Goal: Transaction & Acquisition: Purchase product/service

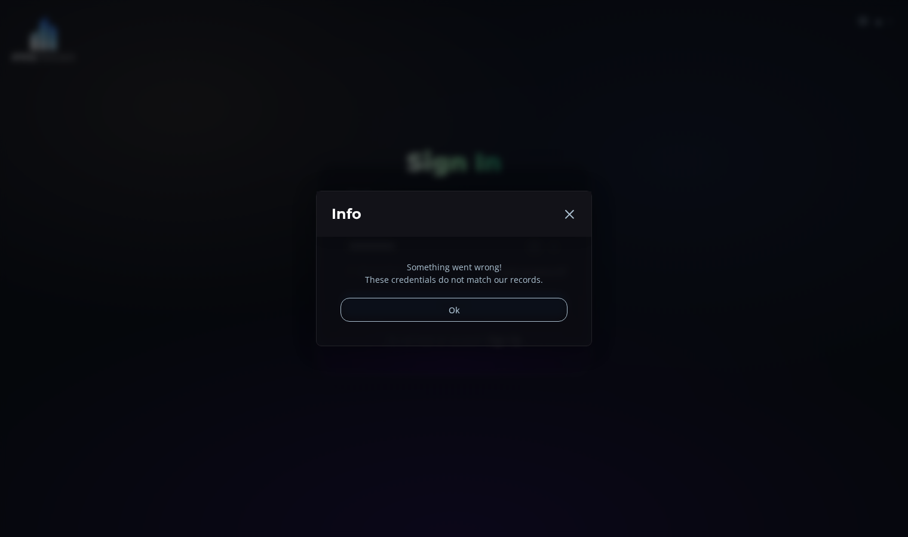
click at [474, 315] on button "Ok" at bounding box center [454, 310] width 227 height 24
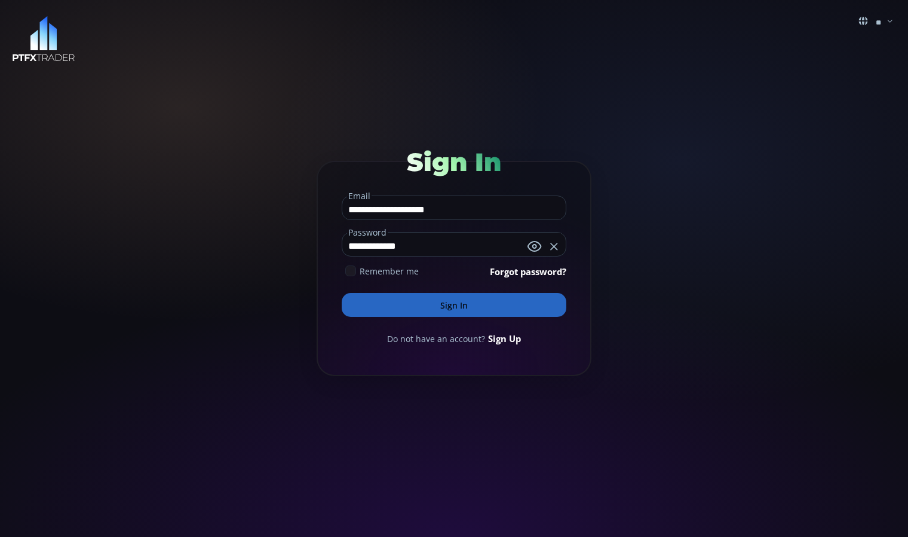
click at [473, 314] on button "Sign In" at bounding box center [454, 305] width 225 height 24
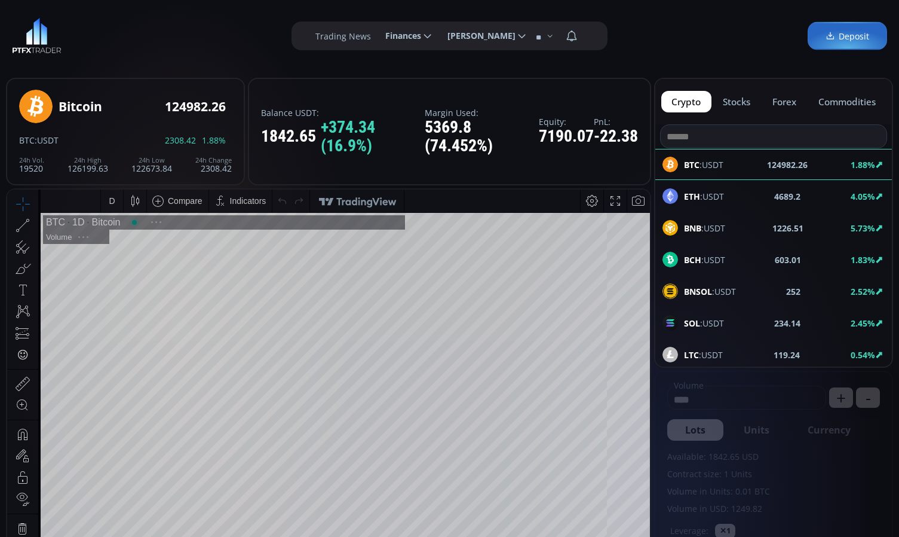
scroll to position [166, 0]
type input "********"
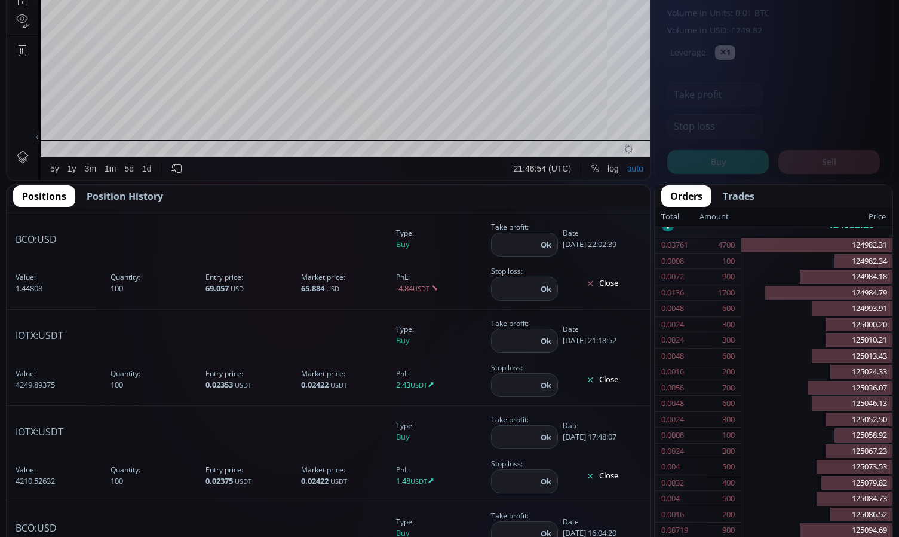
scroll to position [3107, 0]
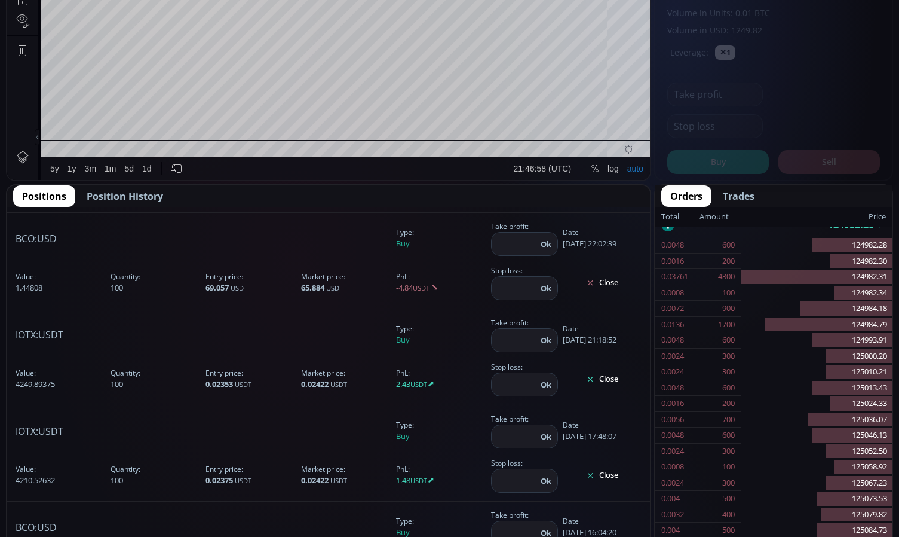
click at [593, 382] on button "Close" at bounding box center [602, 378] width 79 height 19
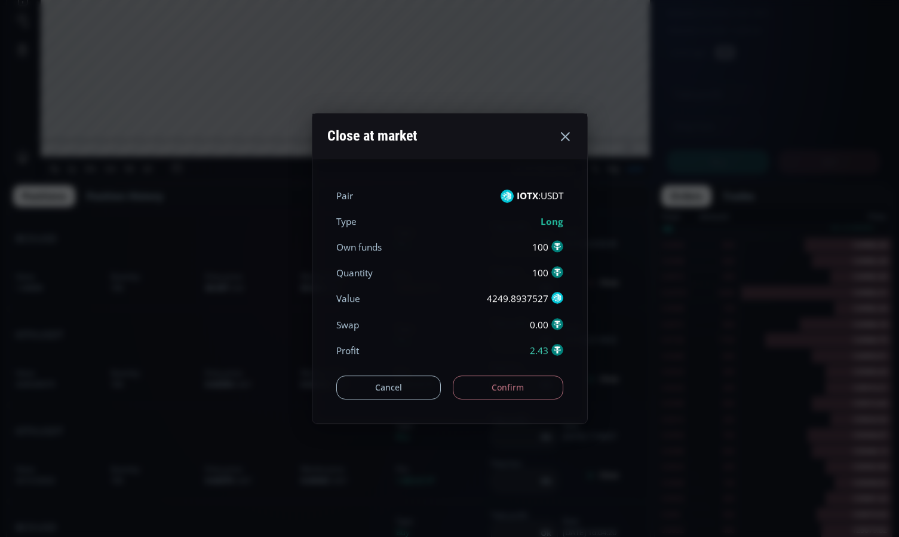
click at [532, 391] on button "Confirm" at bounding box center [508, 387] width 111 height 24
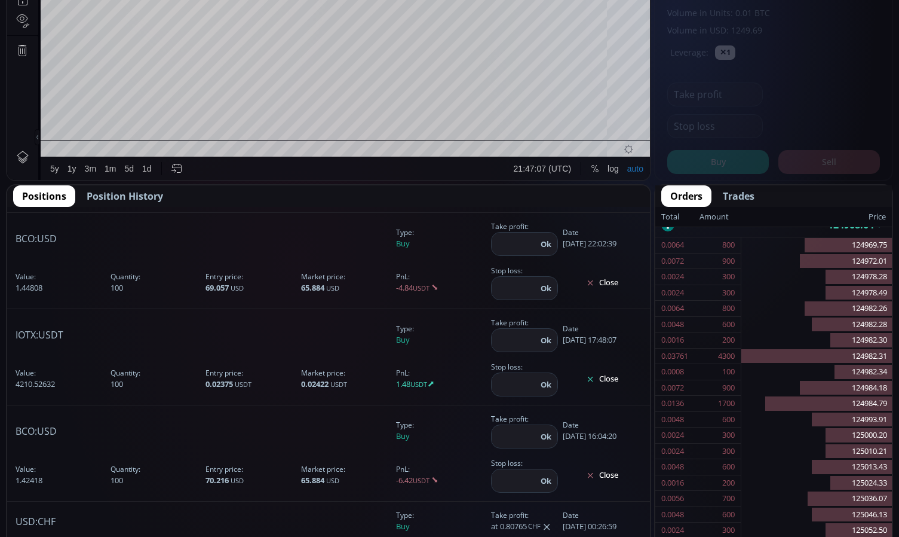
click at [602, 378] on button "Close" at bounding box center [602, 378] width 79 height 19
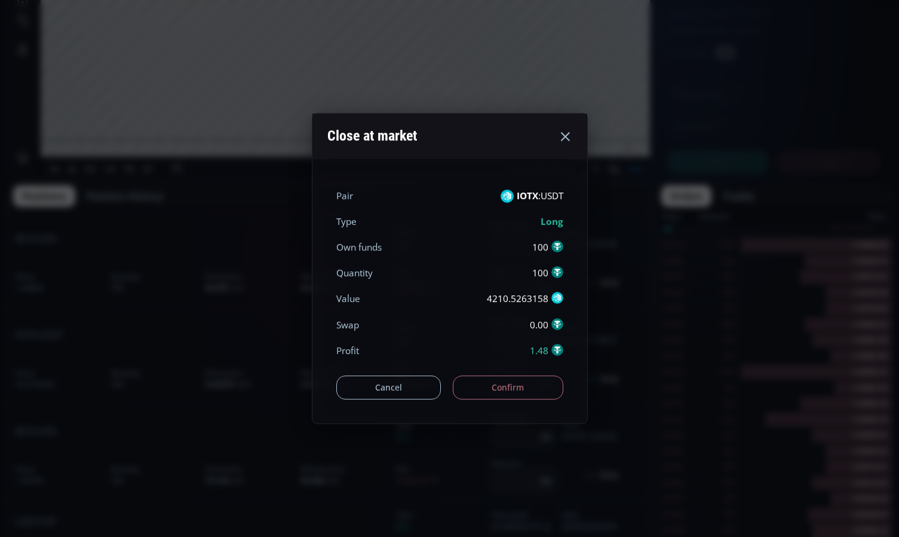
click at [548, 381] on button "Confirm" at bounding box center [508, 387] width 111 height 24
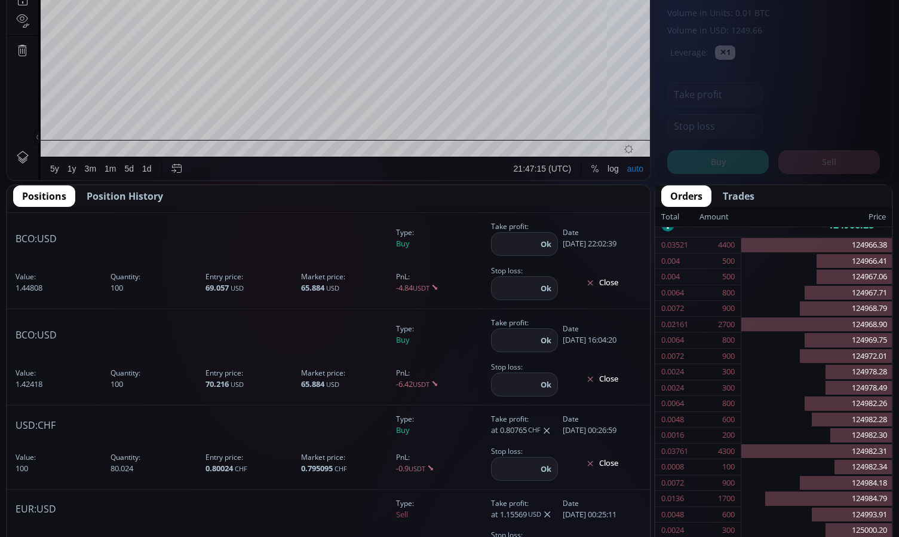
click at [617, 378] on button "Close" at bounding box center [602, 378] width 79 height 19
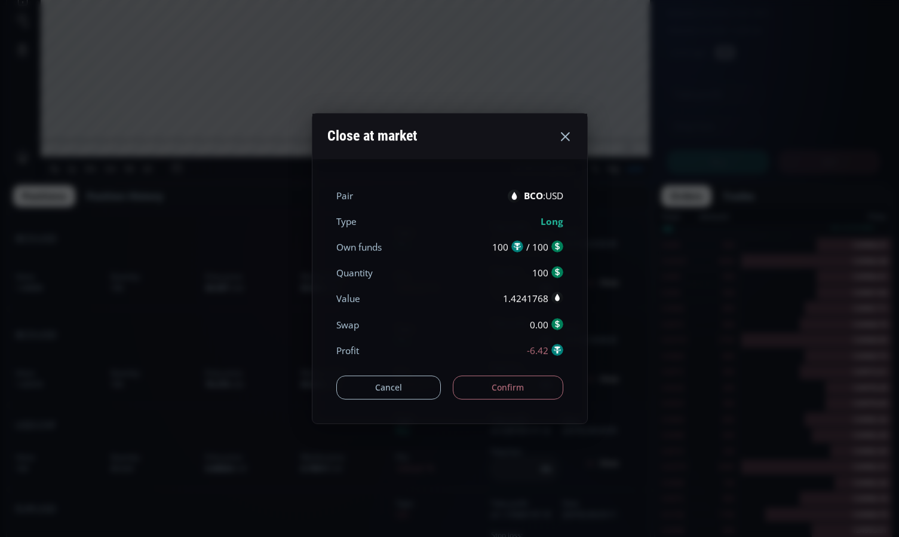
click at [396, 372] on div "Cancel Confirm" at bounding box center [449, 381] width 227 height 36
click at [387, 378] on button "Cancel" at bounding box center [388, 387] width 105 height 24
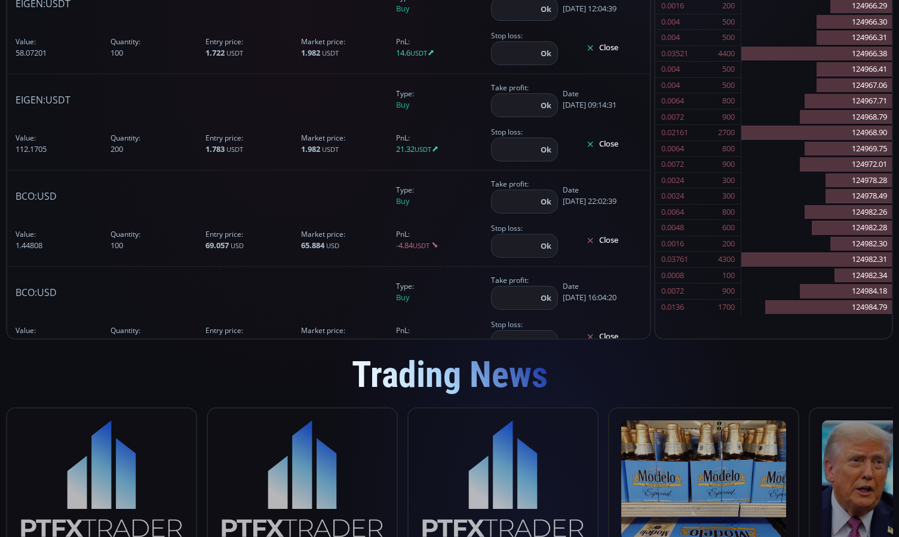
scroll to position [2900, 0]
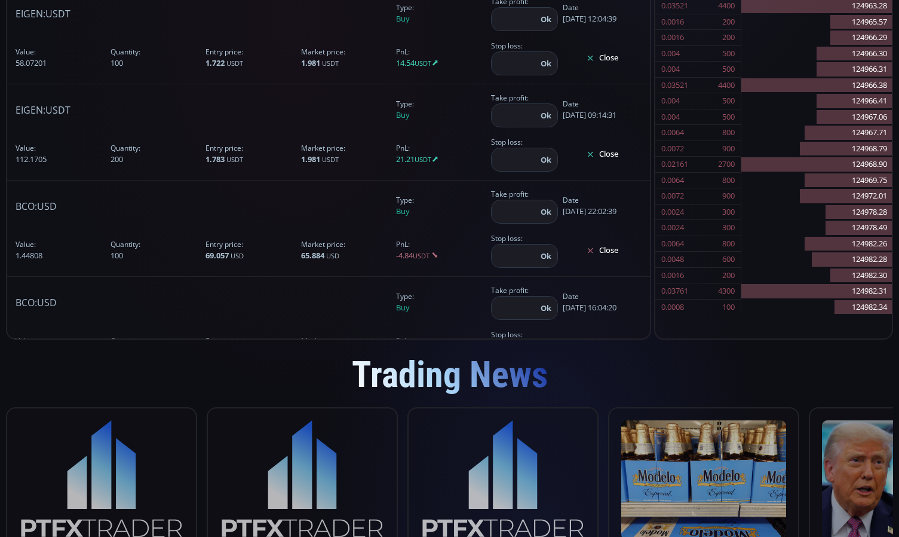
click at [609, 160] on button "Close" at bounding box center [602, 154] width 79 height 19
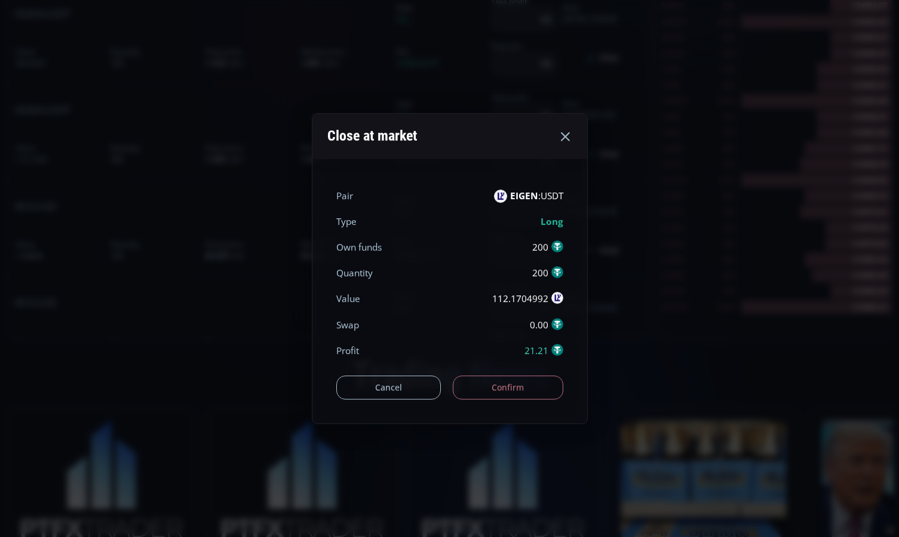
click at [491, 394] on button "Confirm" at bounding box center [508, 387] width 111 height 24
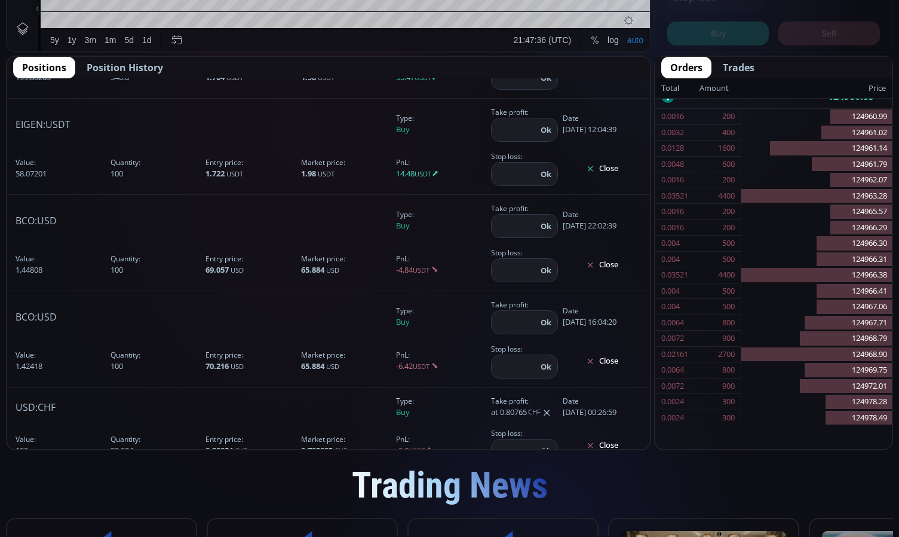
scroll to position [597, 0]
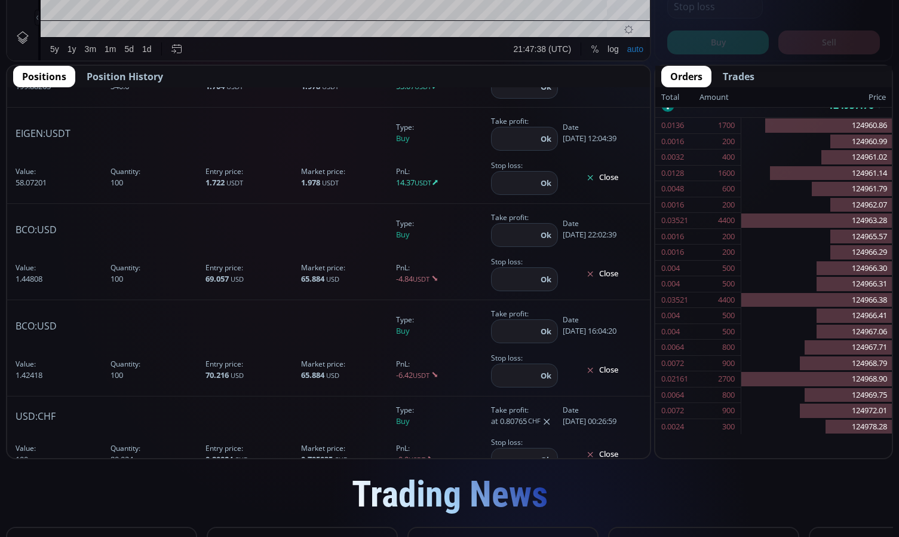
click at [587, 173] on button "Close" at bounding box center [602, 177] width 79 height 19
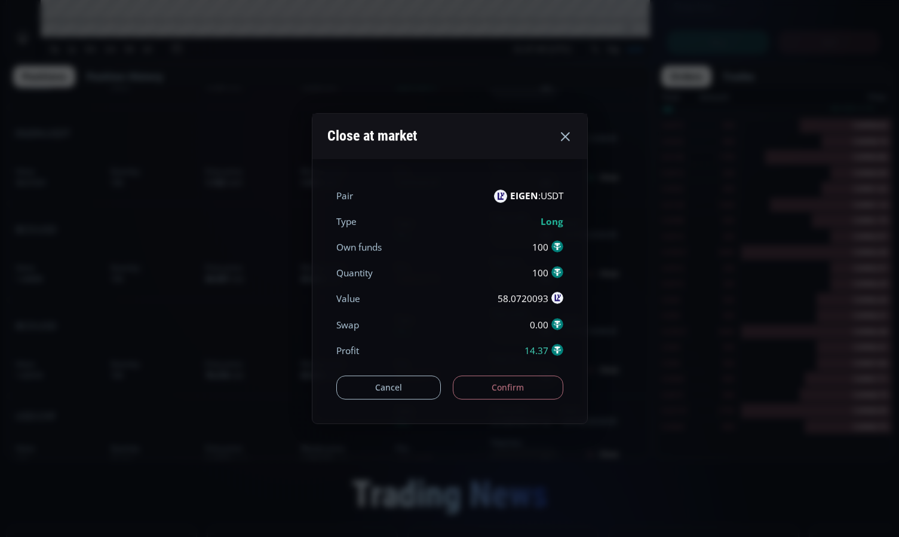
click at [522, 381] on button "Confirm" at bounding box center [508, 387] width 111 height 24
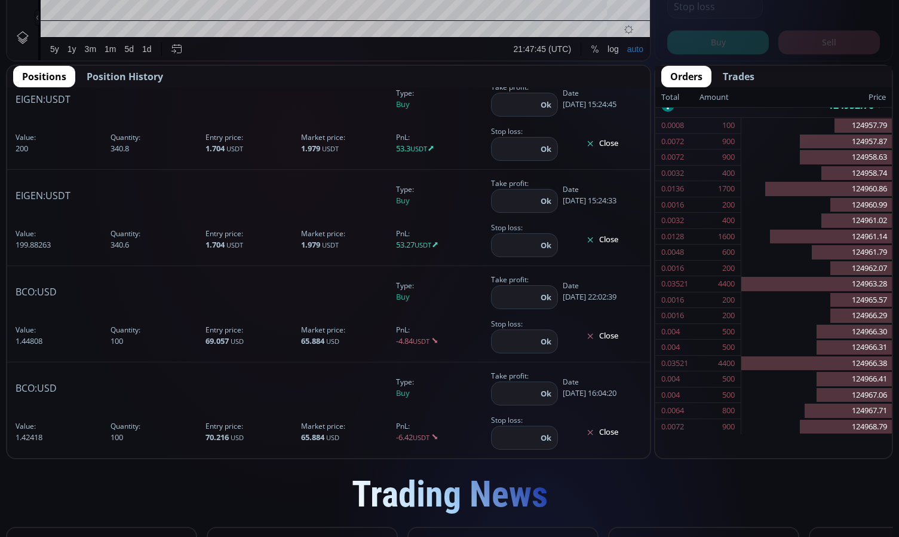
scroll to position [2721, 0]
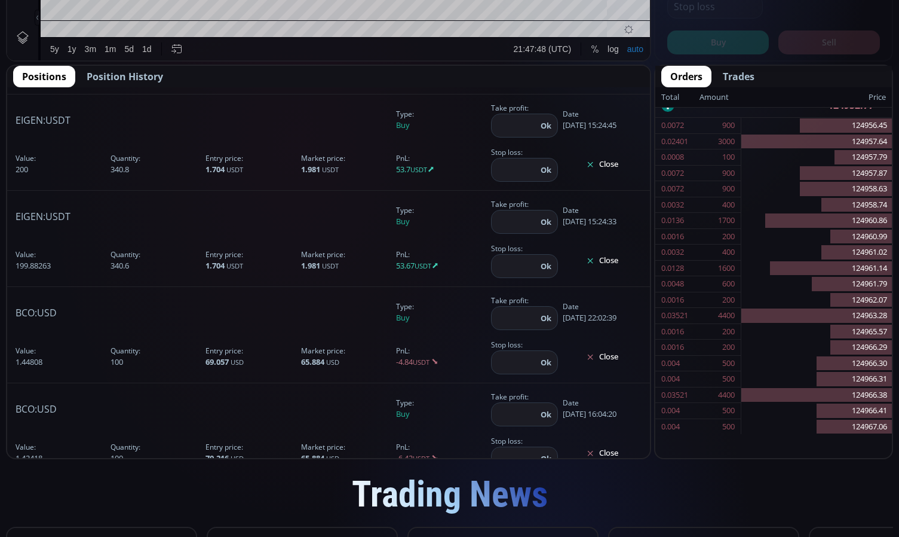
click at [599, 255] on button "Close" at bounding box center [602, 260] width 79 height 19
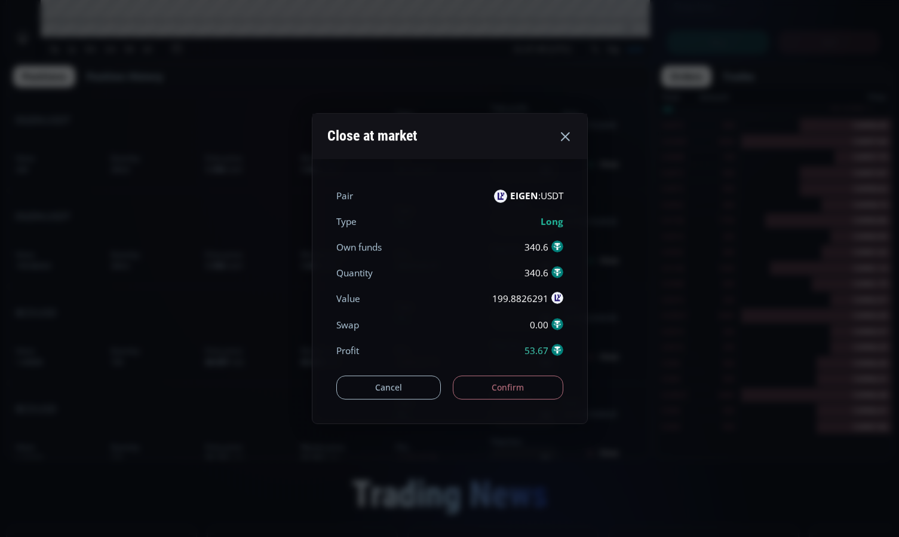
click at [529, 385] on button "Confirm" at bounding box center [508, 387] width 111 height 24
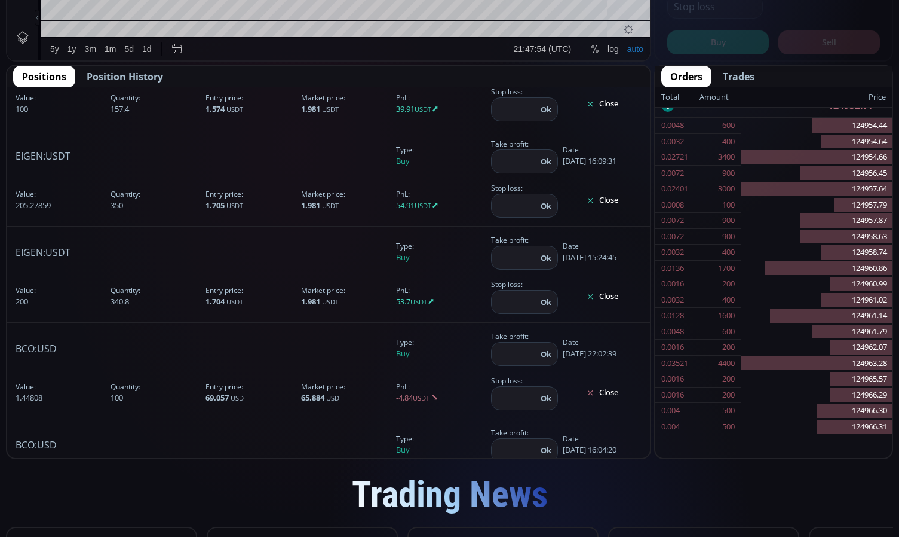
scroll to position [2542, 0]
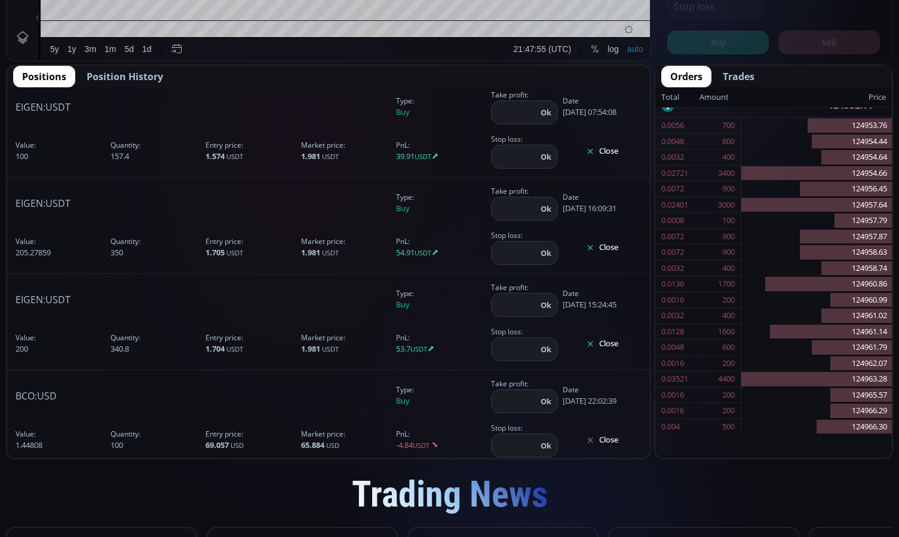
click at [617, 339] on button "Close" at bounding box center [602, 343] width 79 height 19
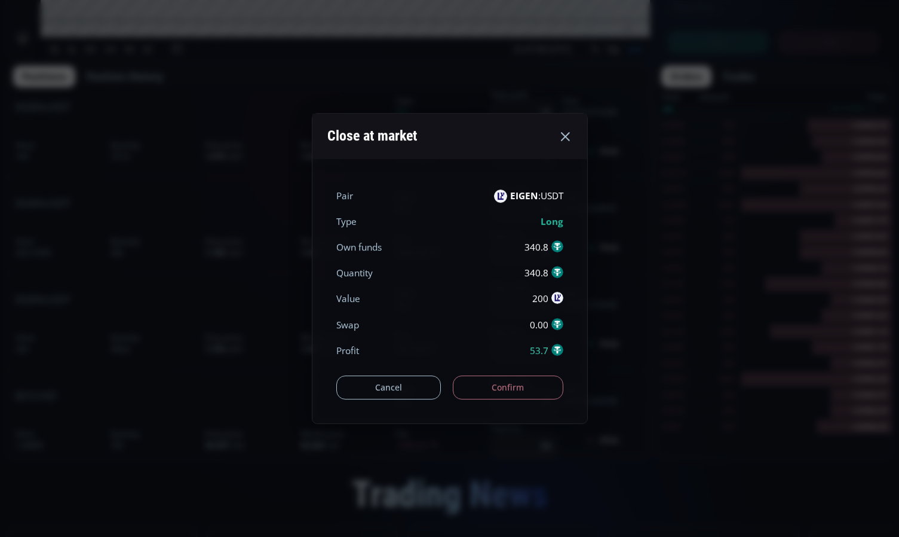
click at [507, 379] on button "Confirm" at bounding box center [508, 387] width 111 height 24
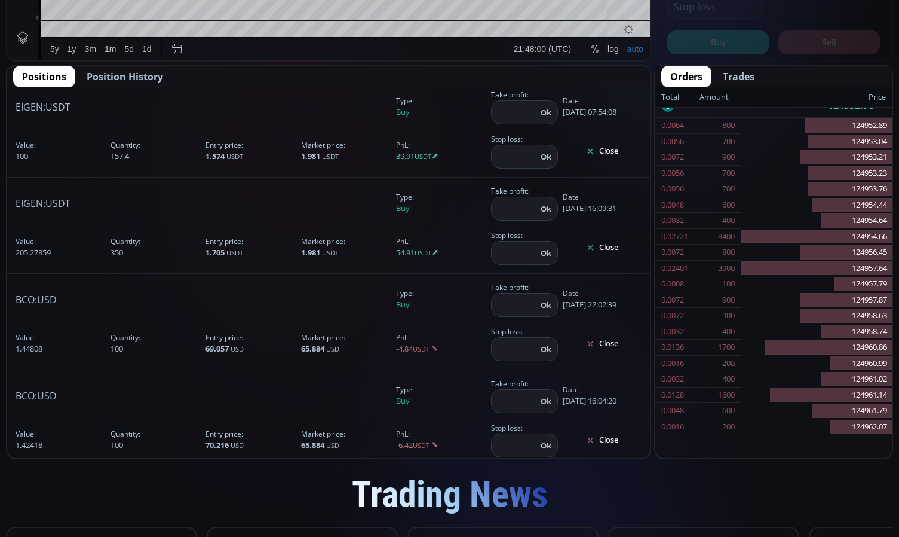
click at [615, 245] on button "Close" at bounding box center [602, 247] width 79 height 19
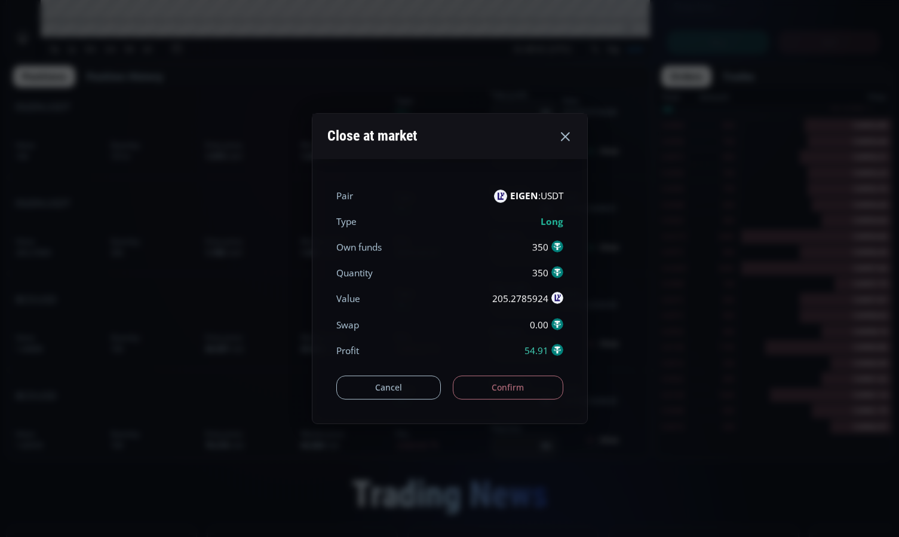
click at [491, 383] on button "Confirm" at bounding box center [508, 387] width 111 height 24
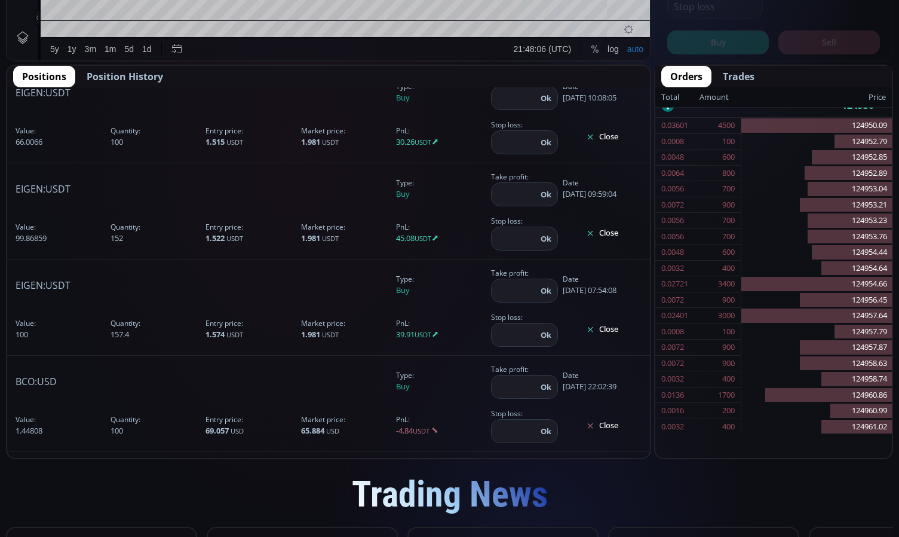
scroll to position [2362, 0]
click at [609, 329] on button "Close" at bounding box center [602, 330] width 79 height 19
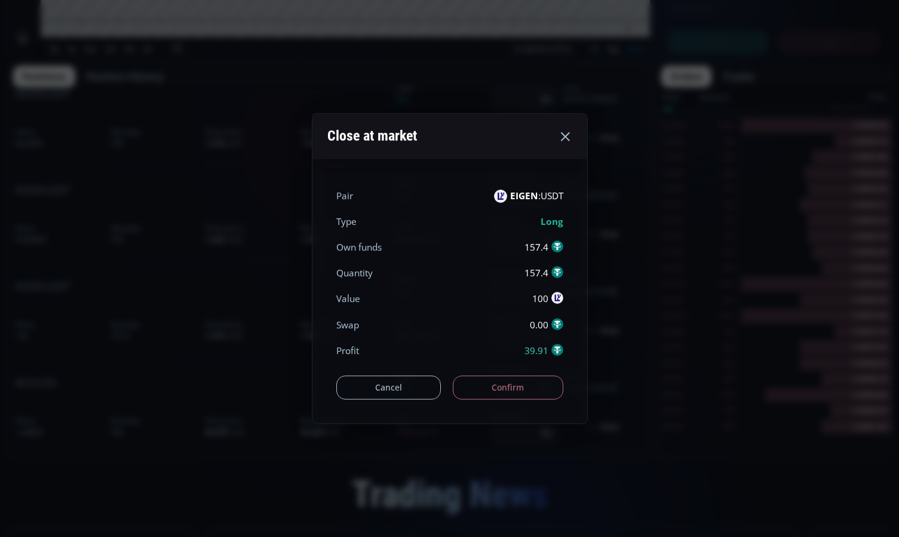
click at [504, 379] on button "Confirm" at bounding box center [508, 387] width 111 height 24
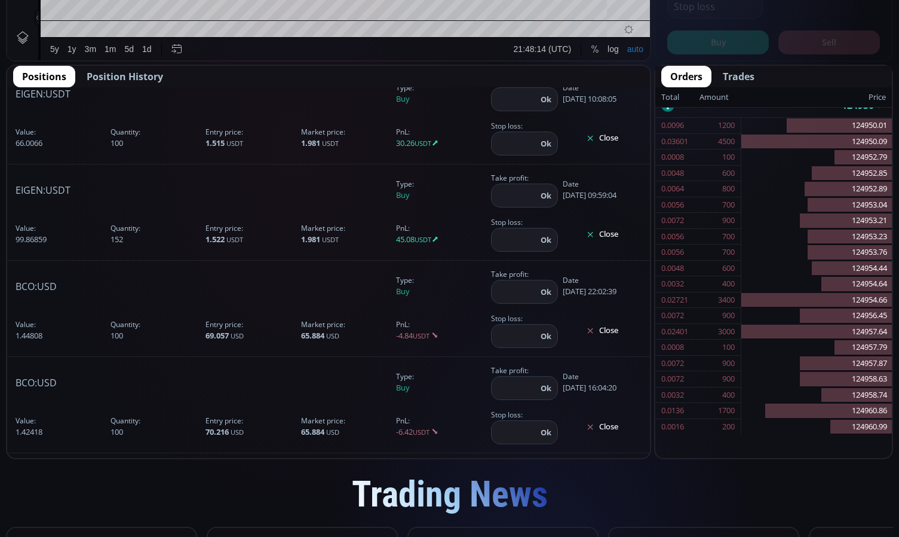
click at [605, 235] on button "Close" at bounding box center [602, 234] width 79 height 19
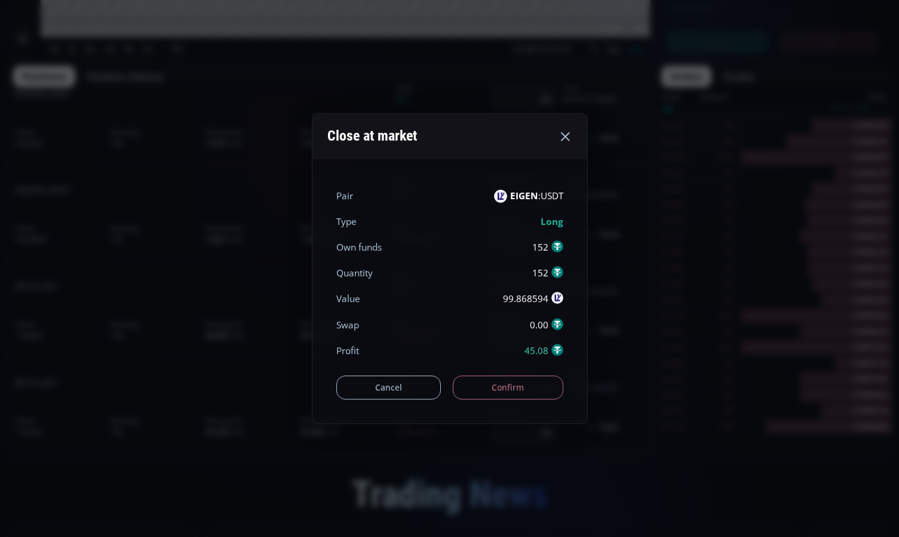
click at [491, 384] on button "Confirm" at bounding box center [508, 387] width 111 height 24
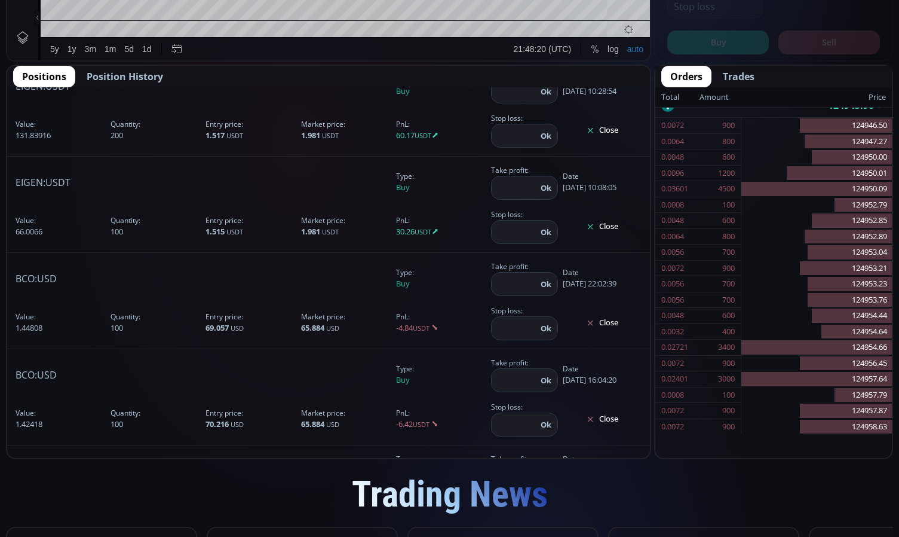
scroll to position [2183, 0]
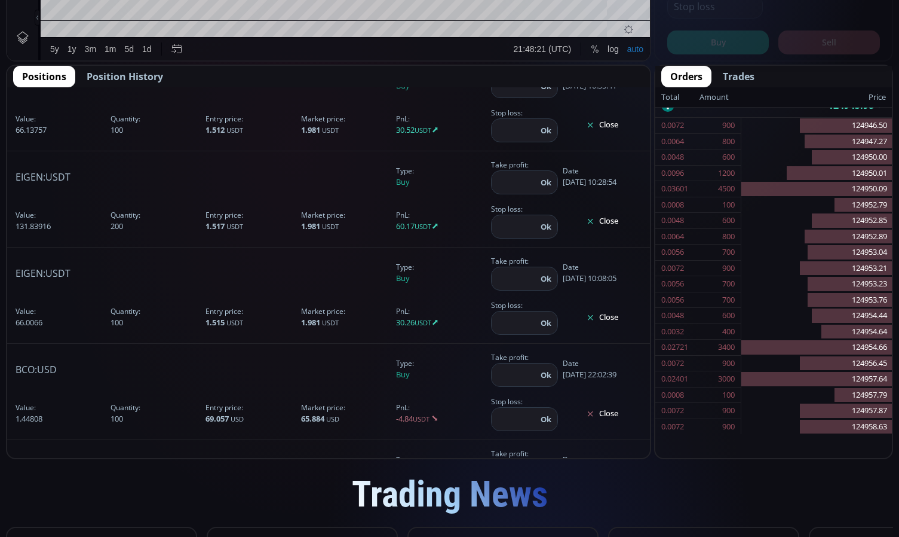
click at [612, 317] on button "Close" at bounding box center [602, 317] width 79 height 19
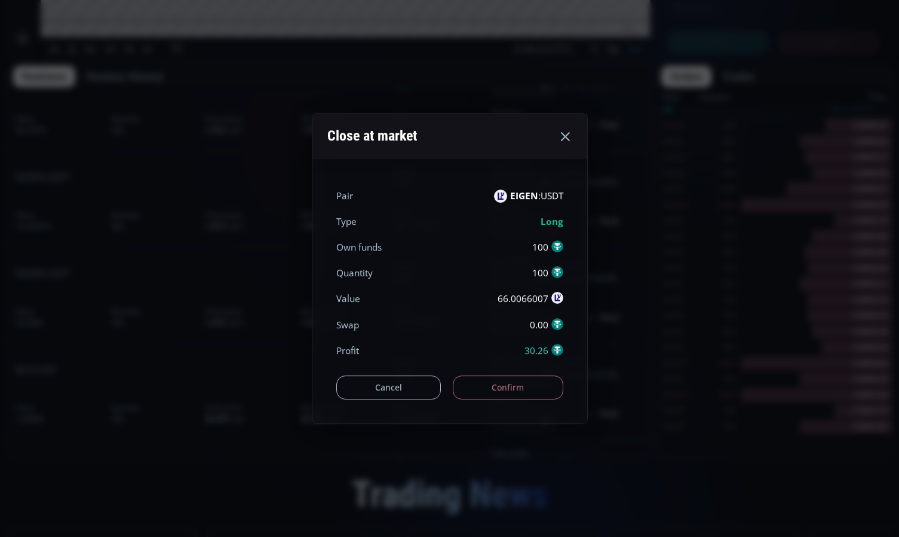
click at [498, 392] on button "Confirm" at bounding box center [508, 387] width 111 height 24
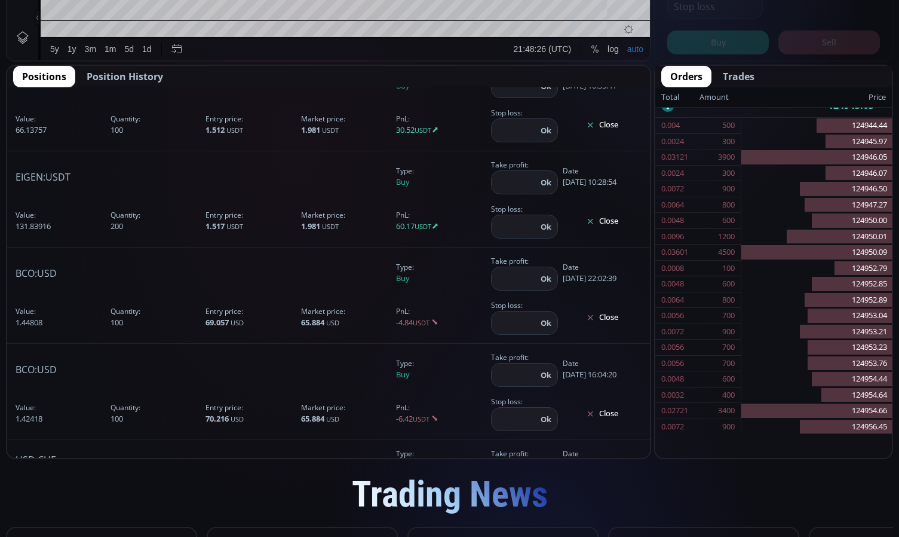
click at [602, 216] on button "Close" at bounding box center [602, 221] width 79 height 19
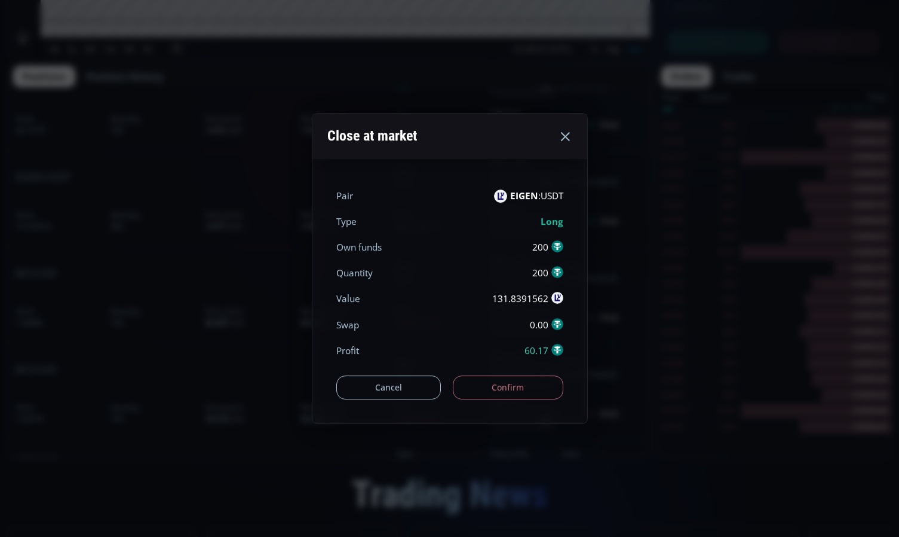
click at [503, 391] on button "Confirm" at bounding box center [508, 387] width 111 height 24
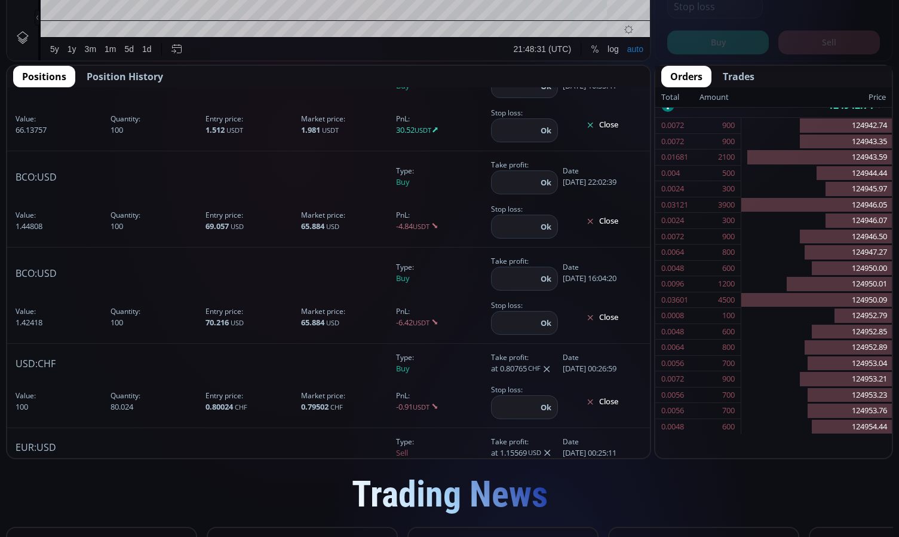
scroll to position [2064, 0]
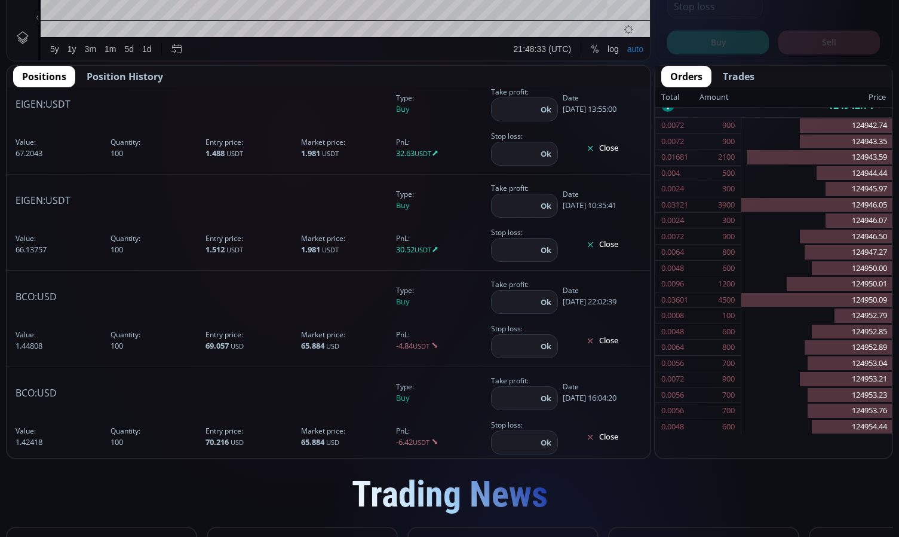
click at [603, 247] on button "Close" at bounding box center [602, 244] width 79 height 19
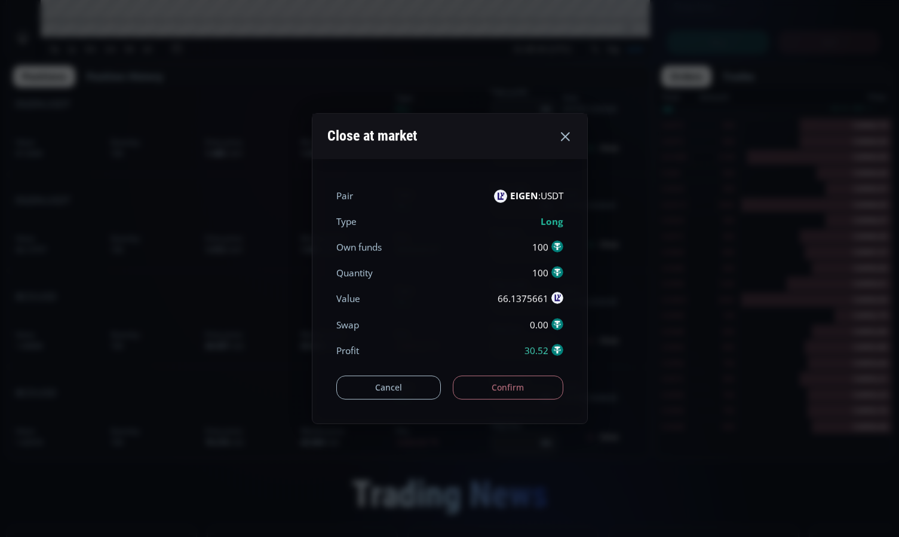
click at [517, 388] on button "Confirm" at bounding box center [508, 387] width 111 height 24
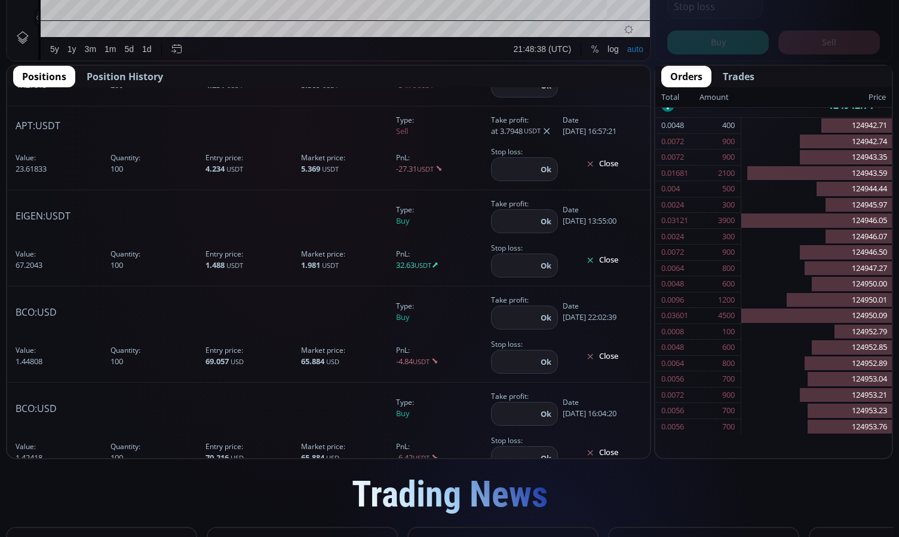
scroll to position [1884, 0]
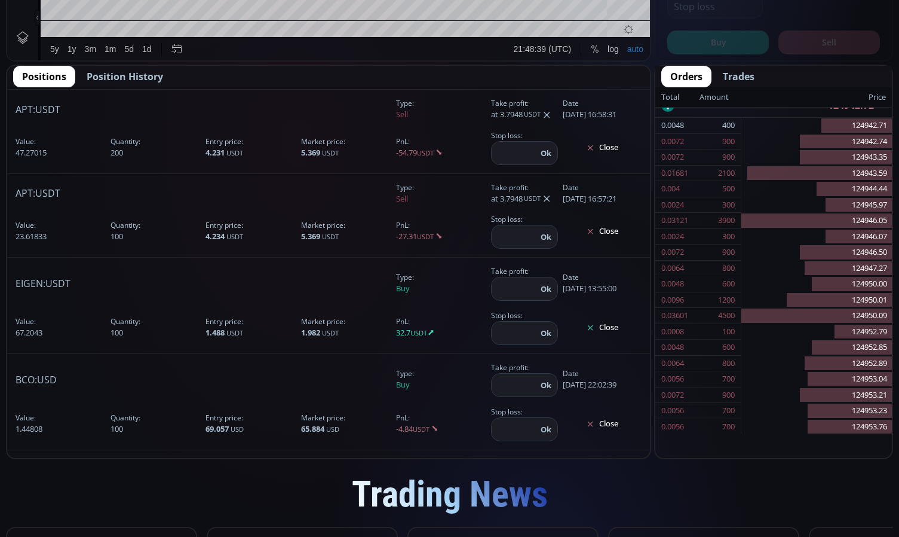
click at [600, 330] on button "Close" at bounding box center [602, 327] width 79 height 19
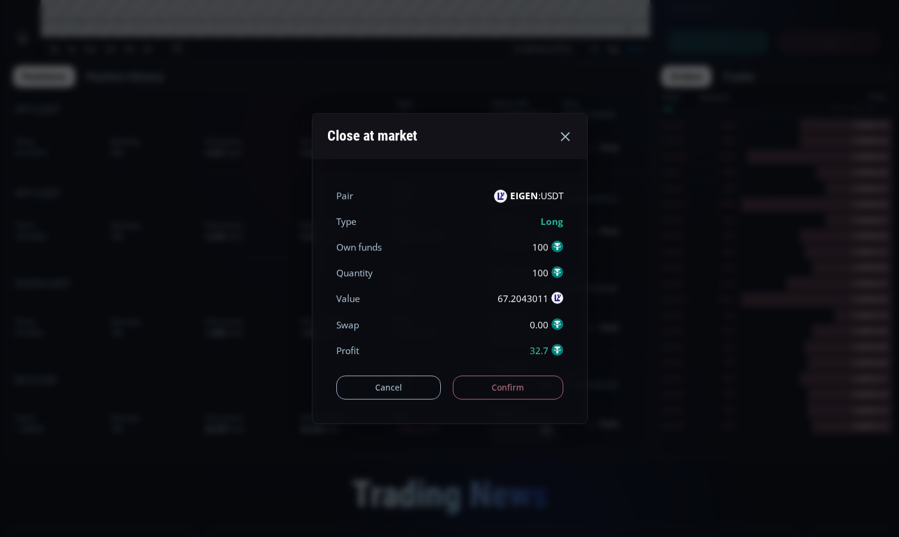
click at [520, 393] on button "Confirm" at bounding box center [508, 387] width 111 height 24
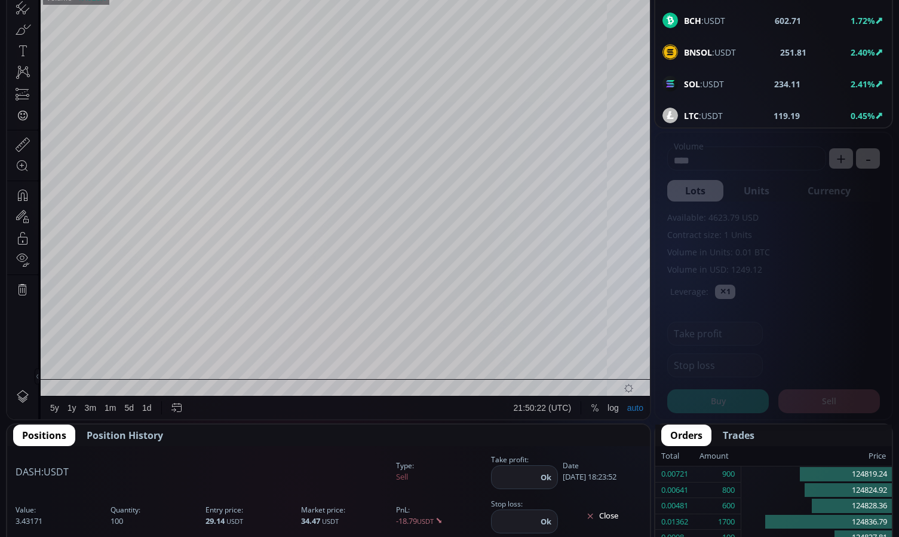
scroll to position [538, 0]
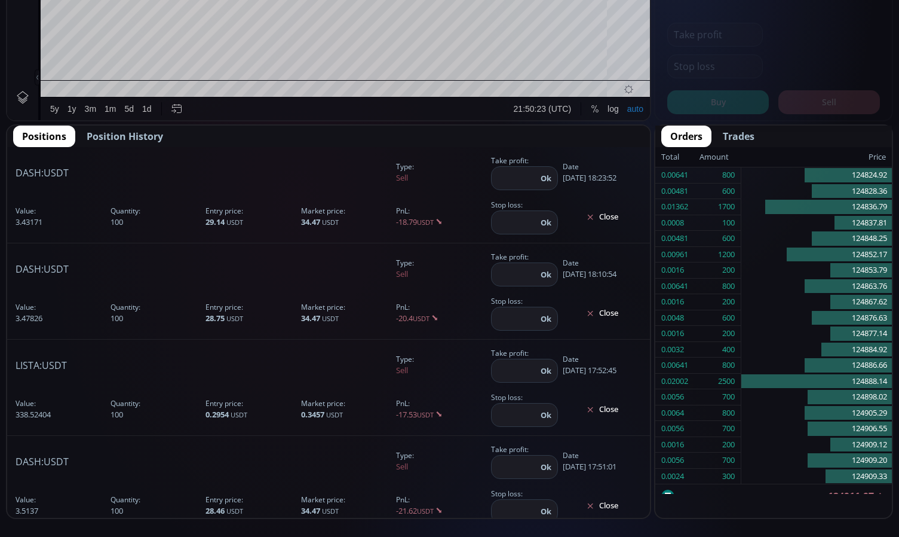
click at [136, 142] on span "Position History" at bounding box center [125, 136] width 76 height 14
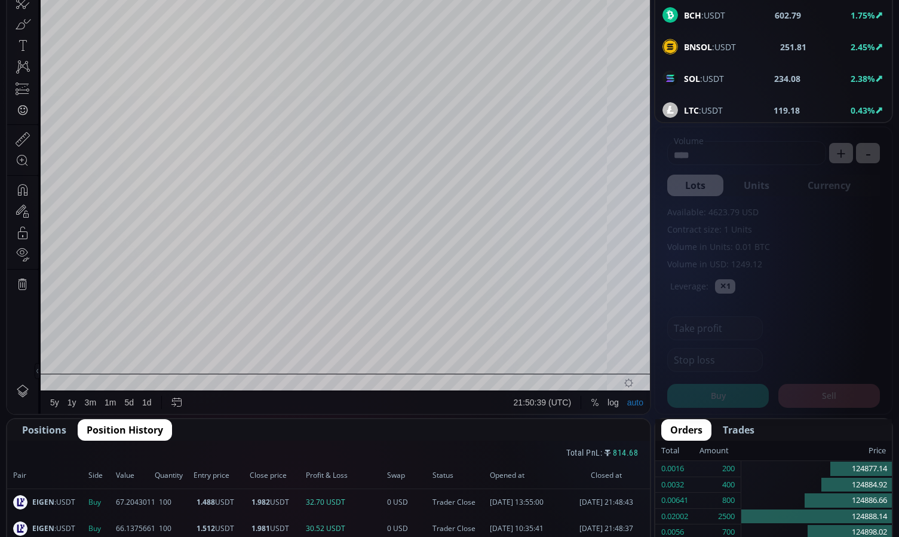
scroll to position [299, 0]
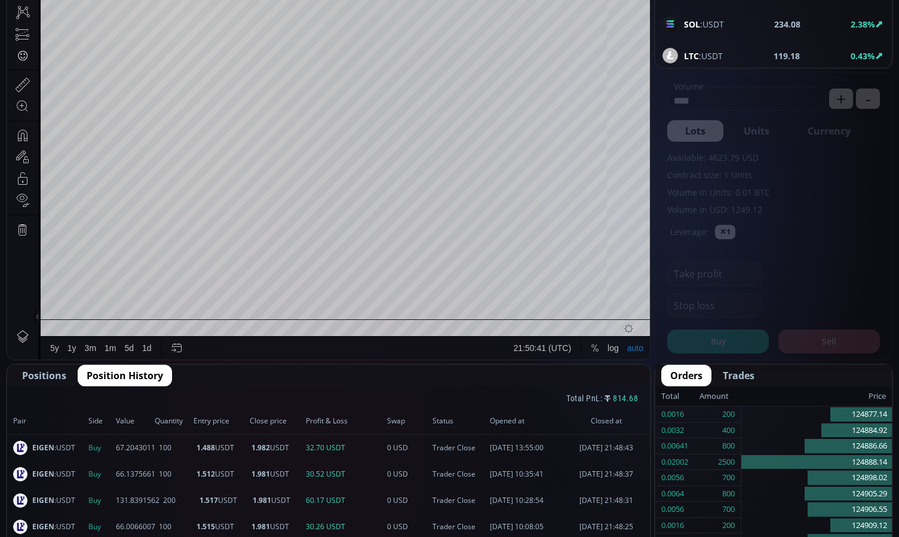
click at [65, 450] on span "EIGEN :USDT" at bounding box center [53, 447] width 43 height 11
click at [47, 450] on b "EIGEN" at bounding box center [43, 447] width 22 height 10
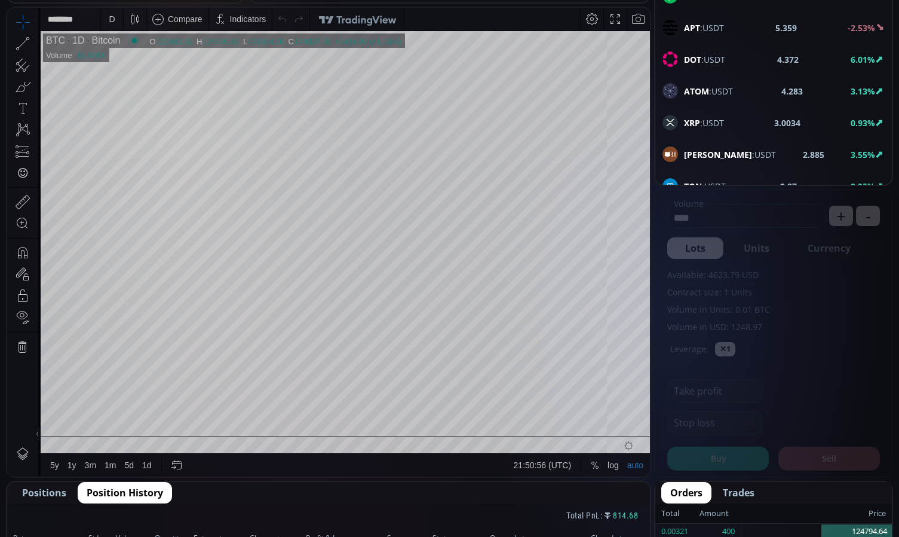
scroll to position [550, 0]
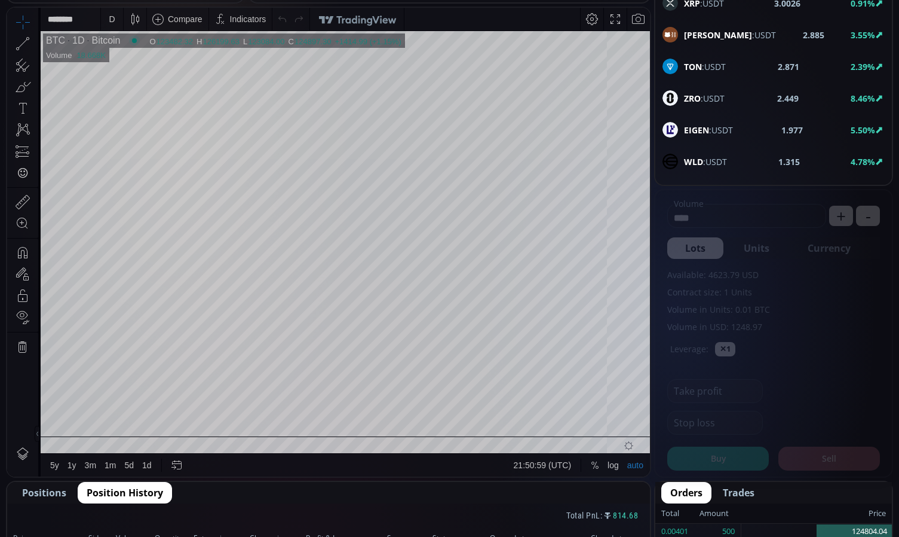
click at [716, 128] on span "EIGEN :USDT" at bounding box center [708, 130] width 49 height 13
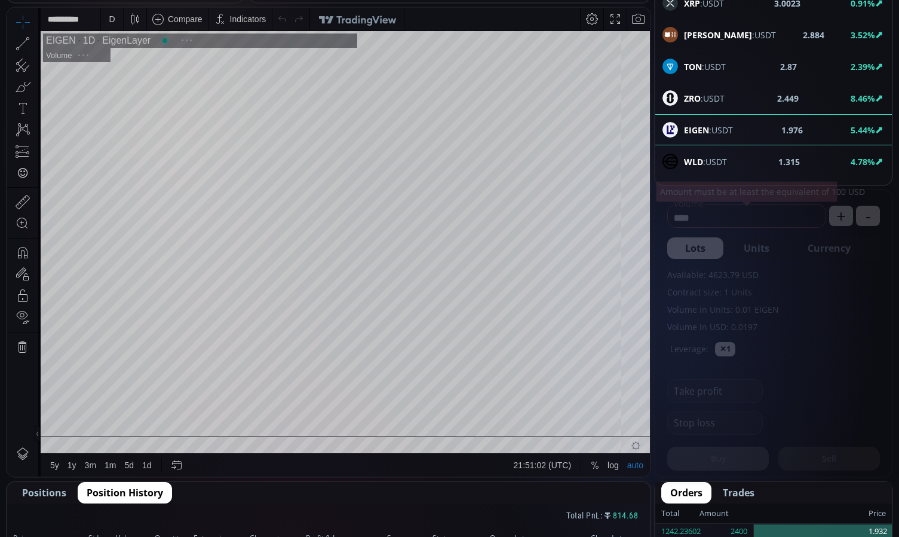
scroll to position [166, 0]
click at [111, 10] on div "D" at bounding box center [112, 19] width 10 height 23
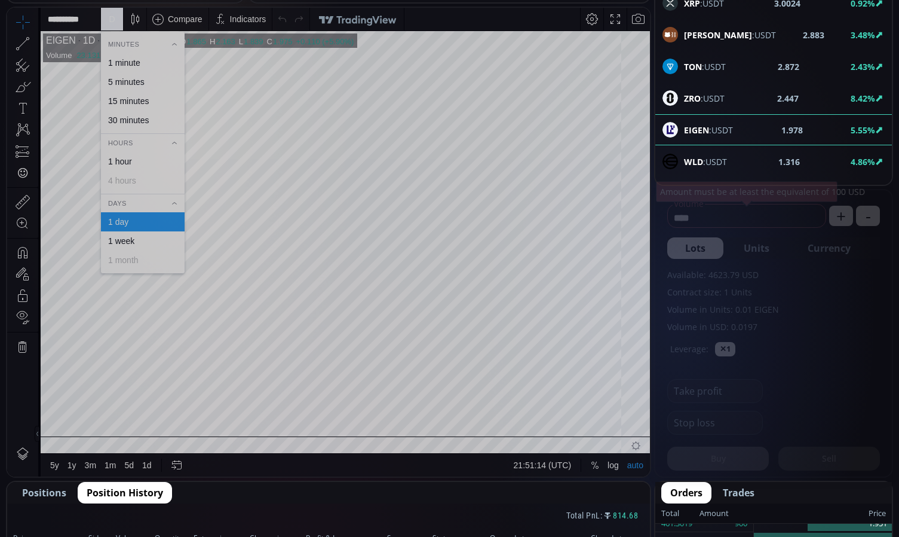
click at [124, 163] on div "1 hour" at bounding box center [120, 162] width 24 height 10
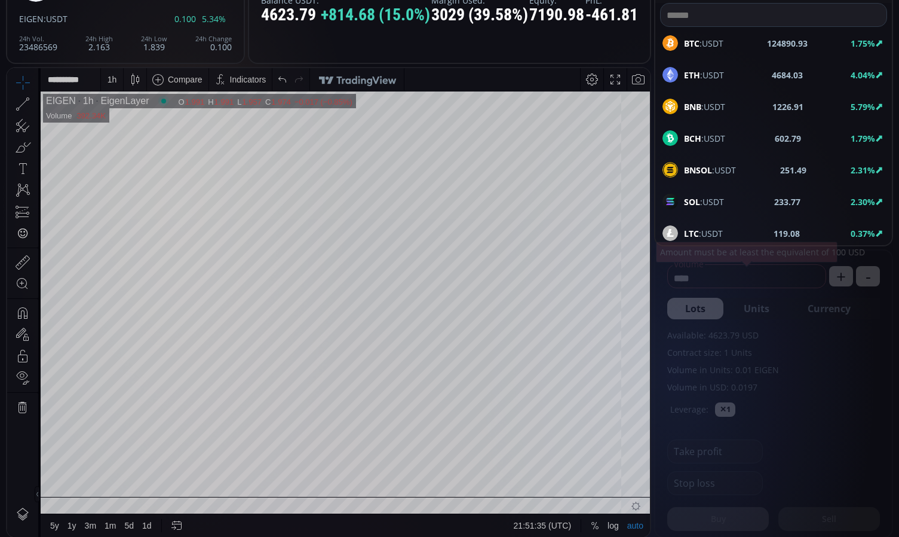
scroll to position [0, 0]
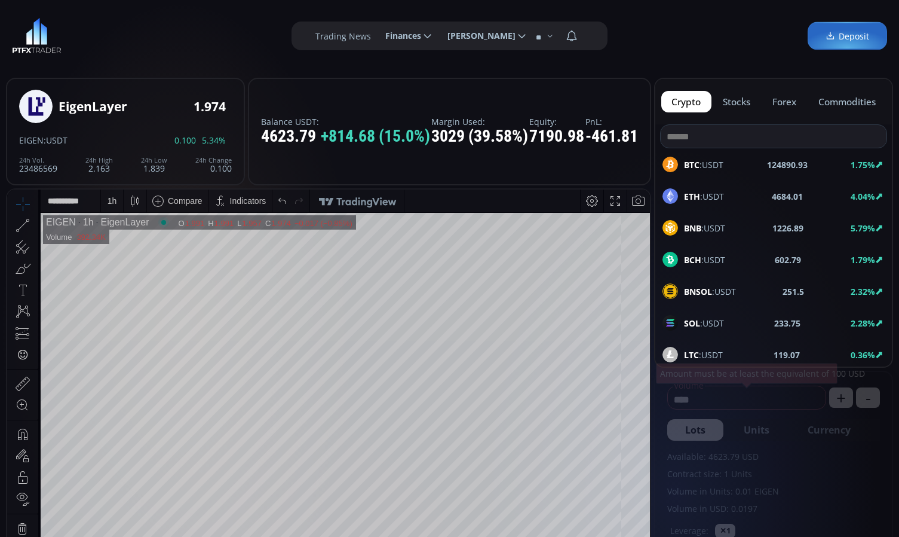
click at [696, 167] on b "BTC" at bounding box center [692, 164] width 16 height 11
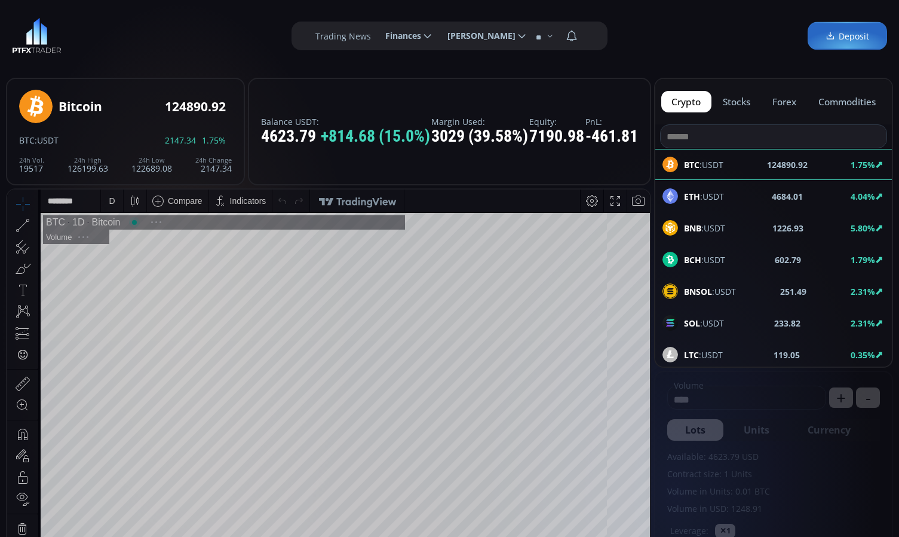
click at [722, 130] on input at bounding box center [774, 136] width 226 height 23
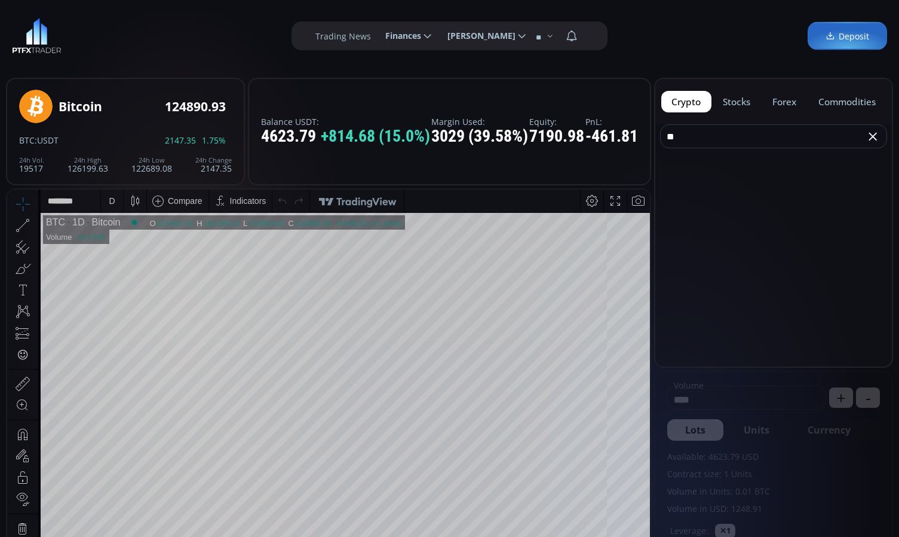
type input "*"
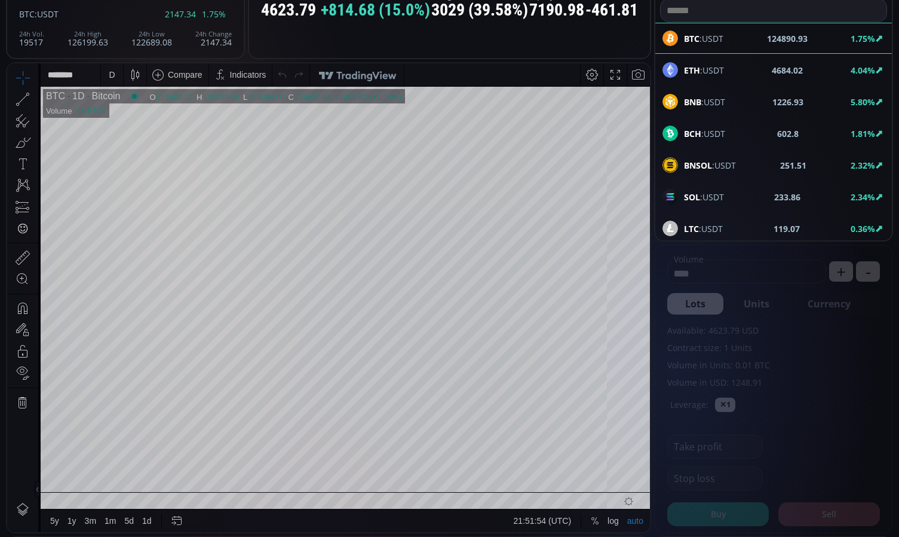
scroll to position [60, 0]
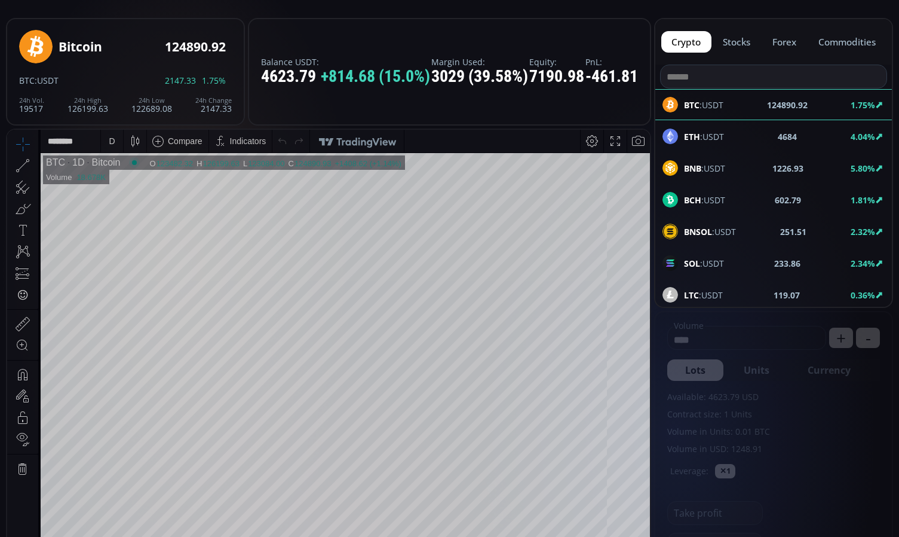
click at [709, 134] on span "ETH :USDT" at bounding box center [704, 136] width 40 height 13
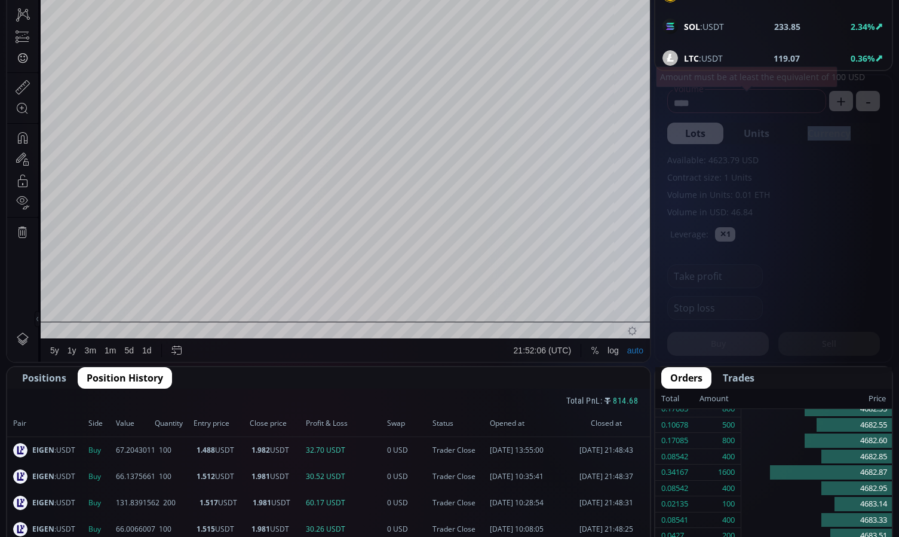
scroll to position [299, 0]
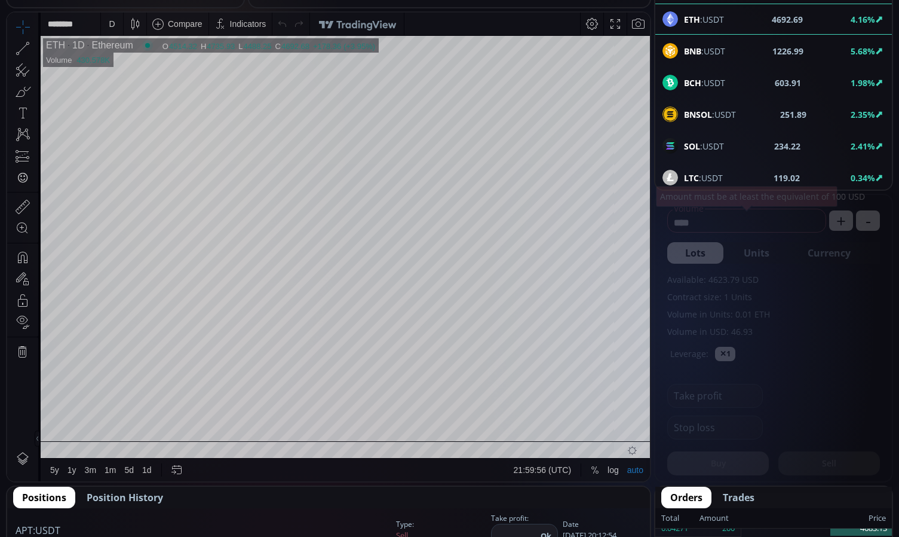
scroll to position [179, 0]
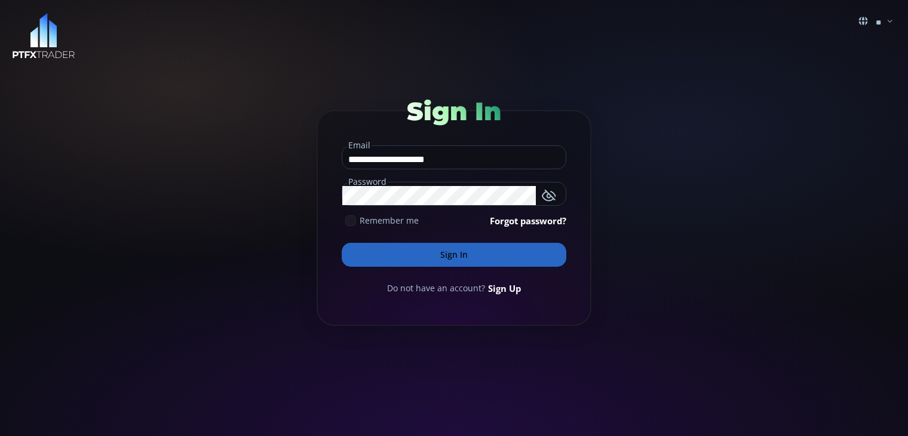
click at [443, 249] on button "Sign In" at bounding box center [454, 255] width 225 height 24
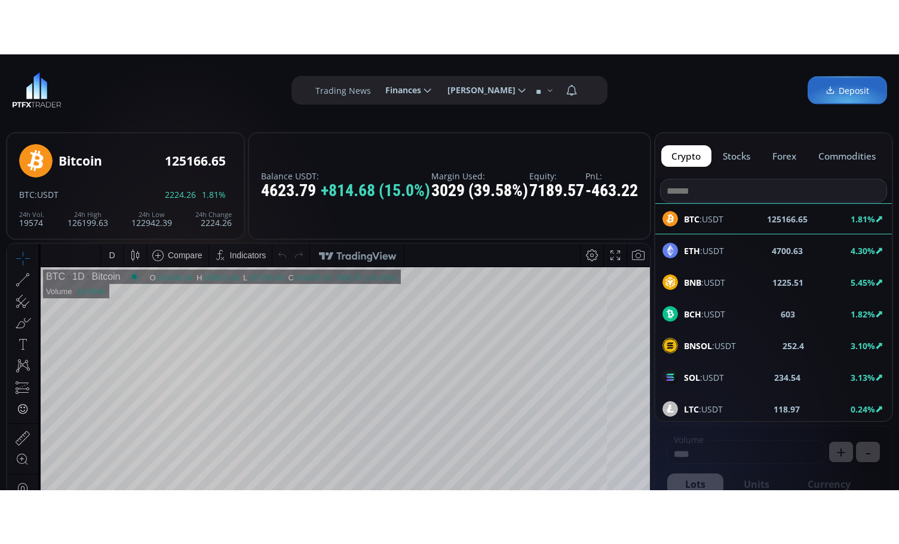
scroll to position [166, 0]
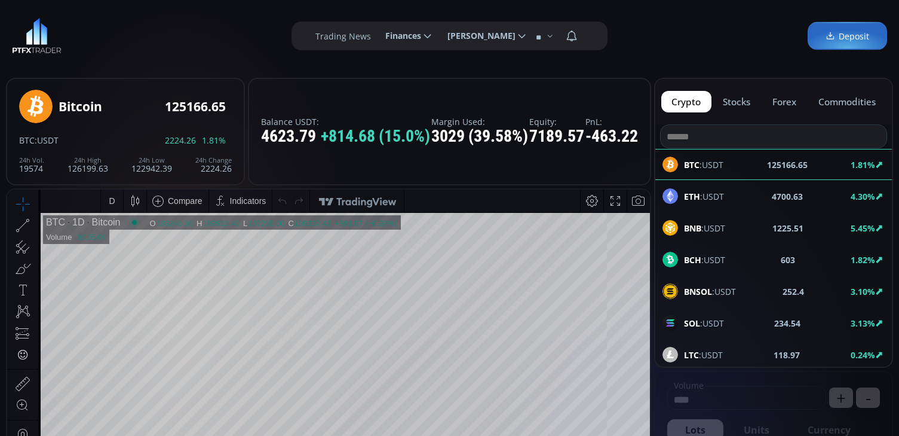
type input "********"
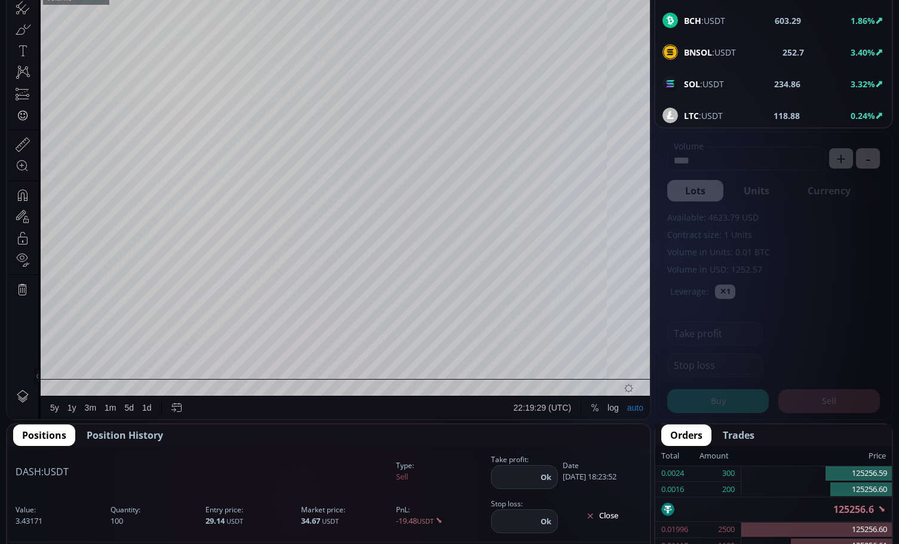
scroll to position [0, 0]
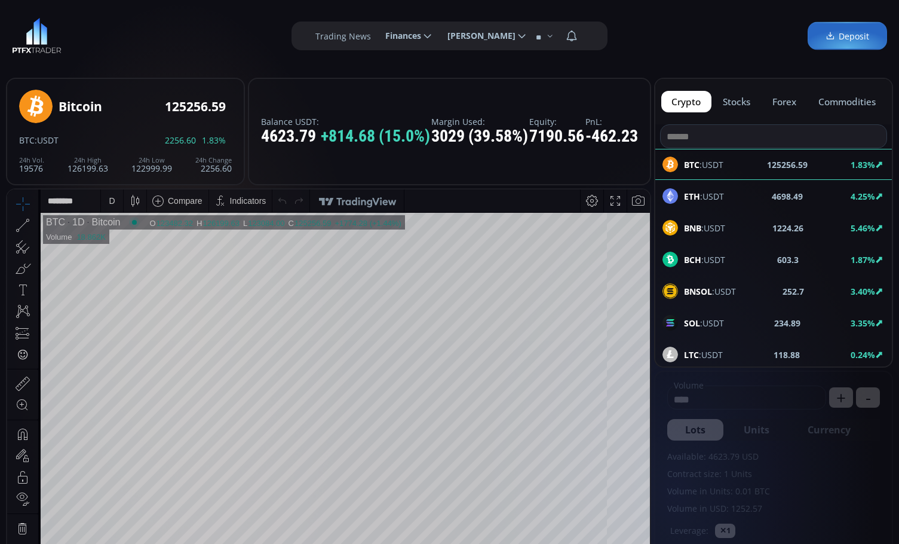
click at [114, 208] on div "D" at bounding box center [112, 200] width 10 height 23
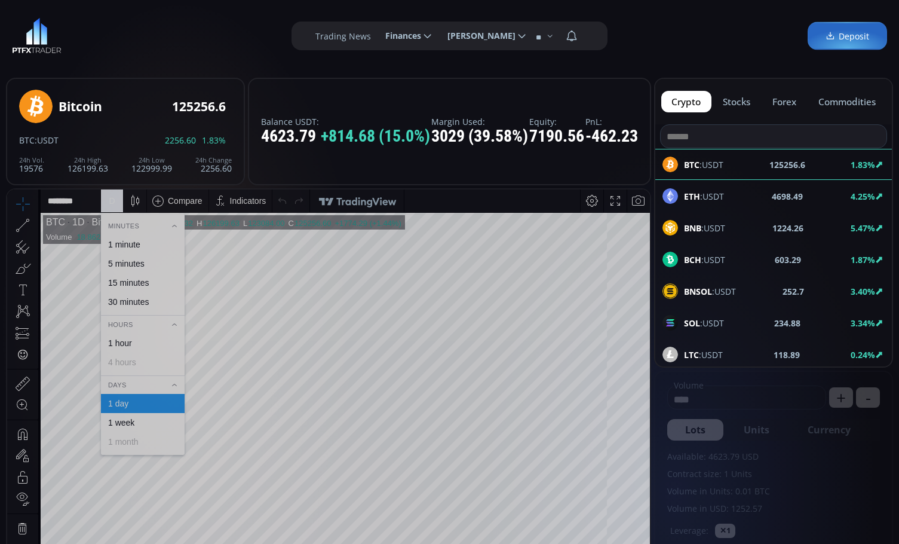
click at [128, 239] on div "1 minute" at bounding box center [143, 244] width 84 height 19
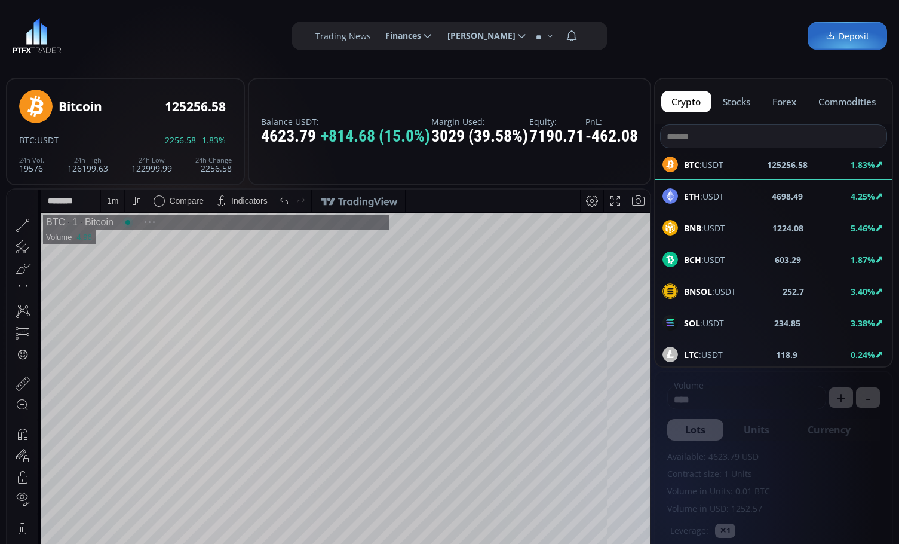
scroll to position [166, 0]
